Goal: Task Accomplishment & Management: Complete application form

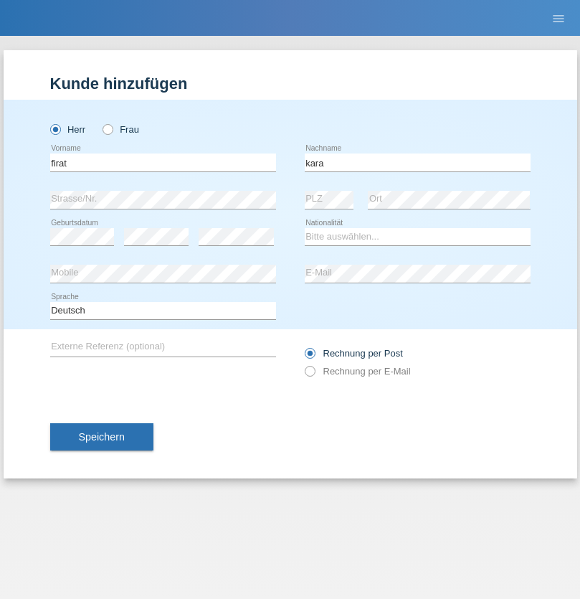
type input "kara"
select select "CH"
radio input "true"
click at [163, 162] on input "text" at bounding box center [163, 163] width 226 height 18
type input "Sabrina"
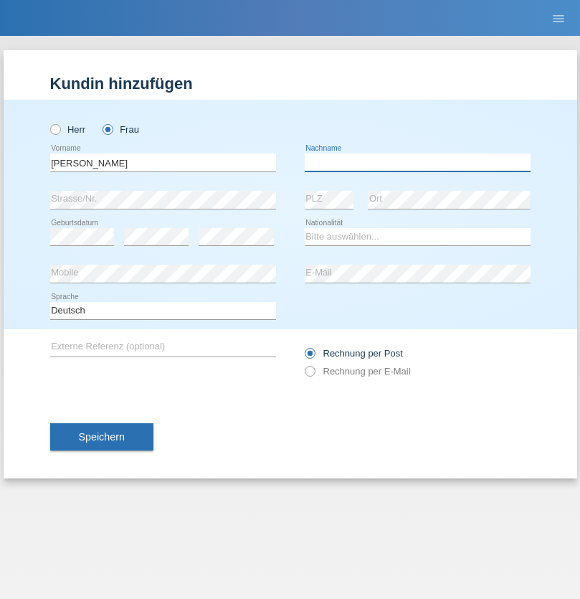
click at [418, 162] on input "text" at bounding box center [418, 163] width 226 height 18
type input "Santos"
select select "PT"
select select "C"
select select "05"
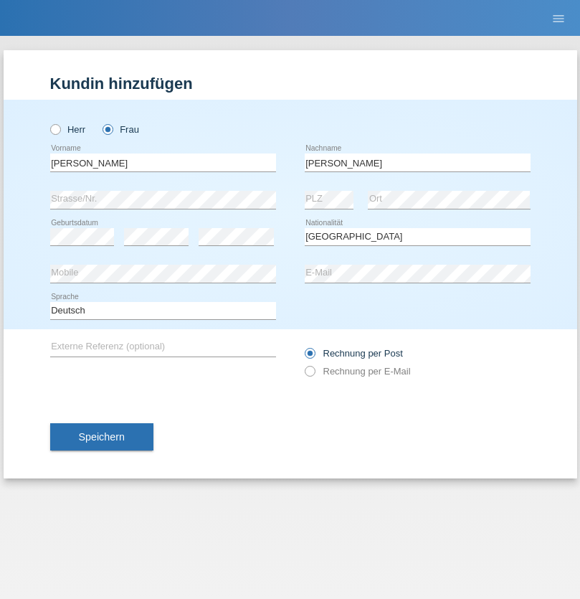
select select "12"
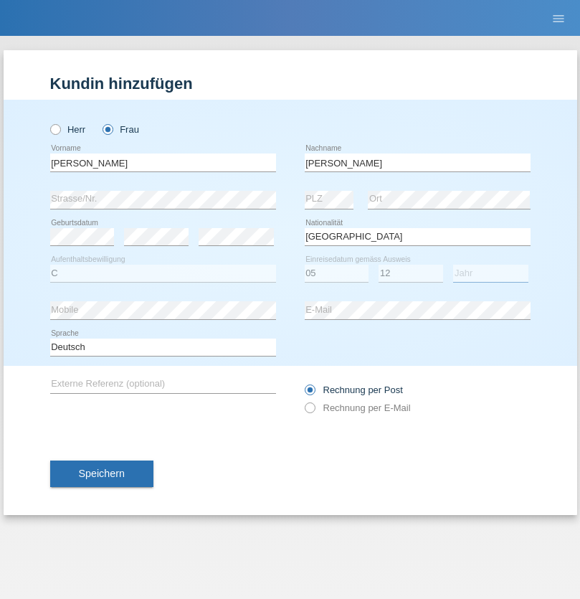
select select "2000"
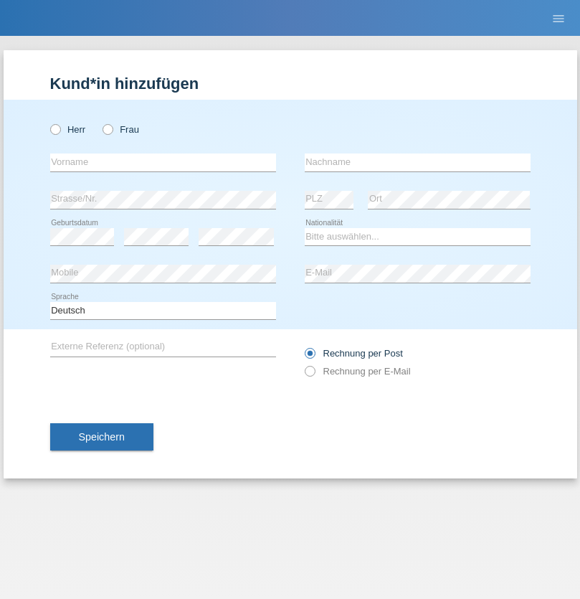
radio input "true"
click at [163, 162] on input "text" at bounding box center [163, 163] width 226 height 18
type input "Anett"
click at [418, 162] on input "text" at bounding box center [418, 163] width 226 height 18
type input "Tanner"
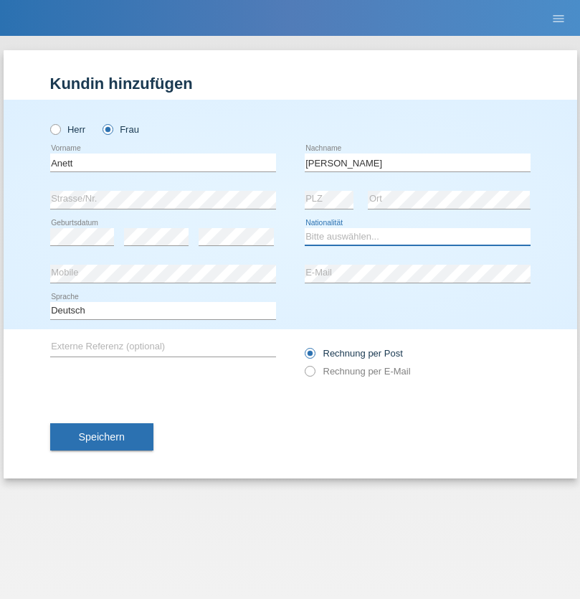
select select "HU"
select select "C"
select select "04"
select select "09"
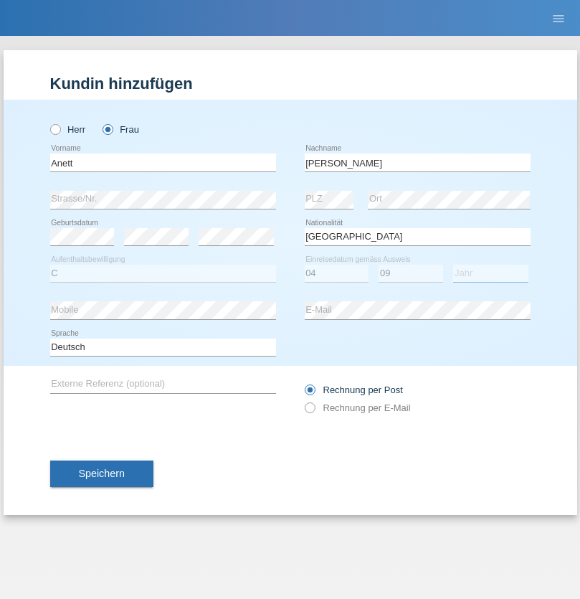
select select "2021"
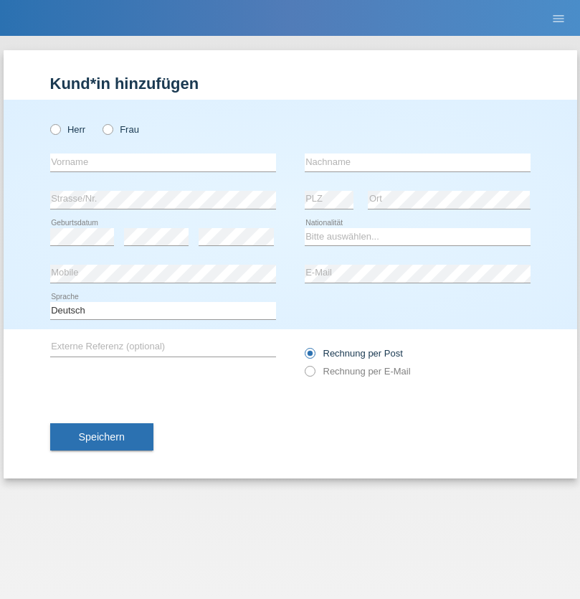
radio input "true"
click at [163, 162] on input "text" at bounding box center [163, 163] width 226 height 18
type input "Tanja"
click at [418, 162] on input "text" at bounding box center [418, 163] width 226 height 18
type input "Hirsiger"
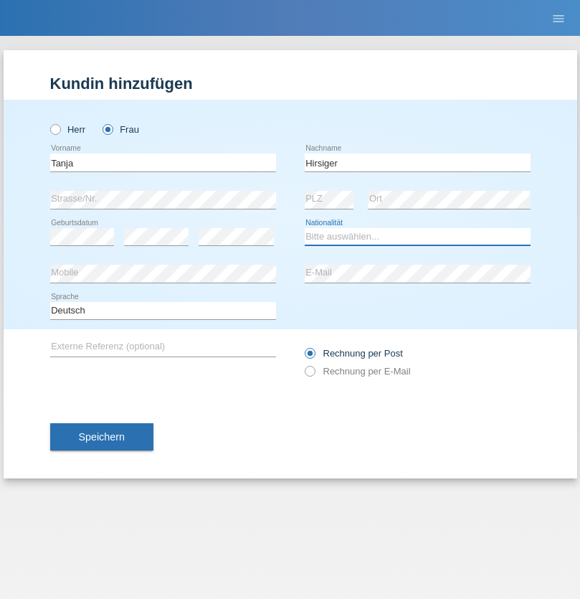
select select "CH"
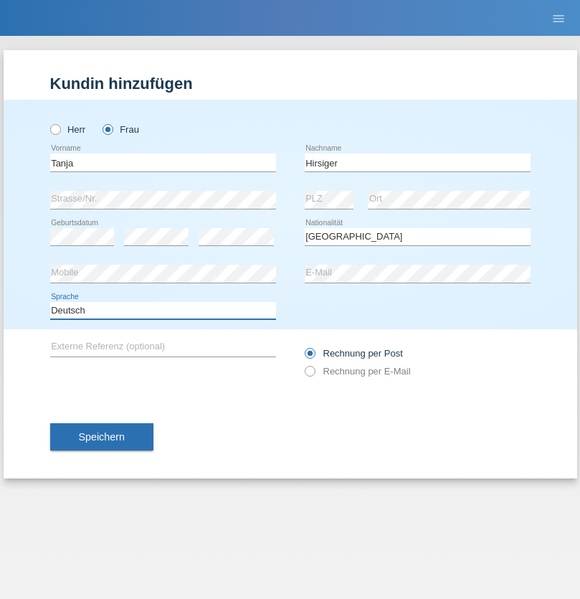
select select "en"
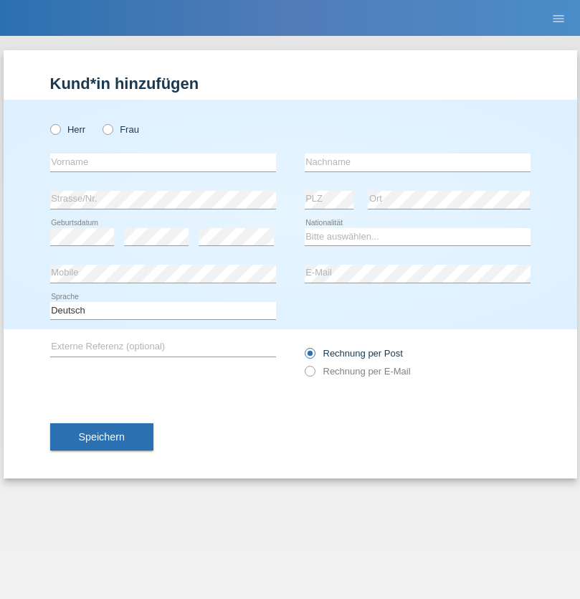
radio input "true"
click at [163, 162] on input "text" at bounding box center [163, 163] width 226 height 18
type input "Ketty"
click at [418, 162] on input "text" at bounding box center [418, 163] width 226 height 18
type input "Kalupnath"
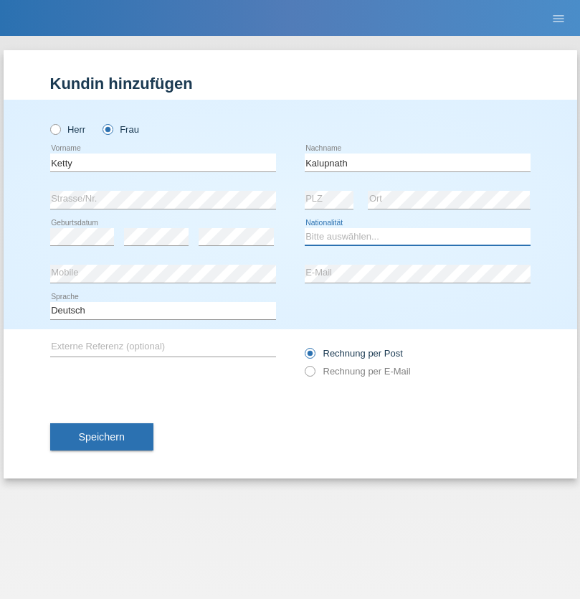
select select "CH"
